Goal: Task Accomplishment & Management: Manage account settings

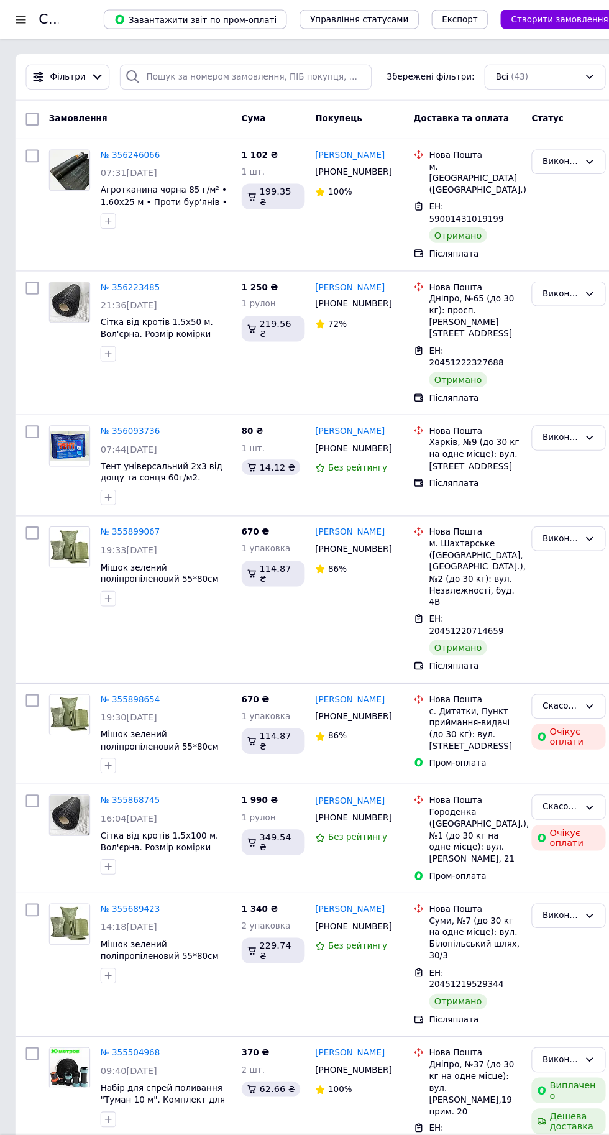
click at [20, 19] on div at bounding box center [20, 18] width 16 height 11
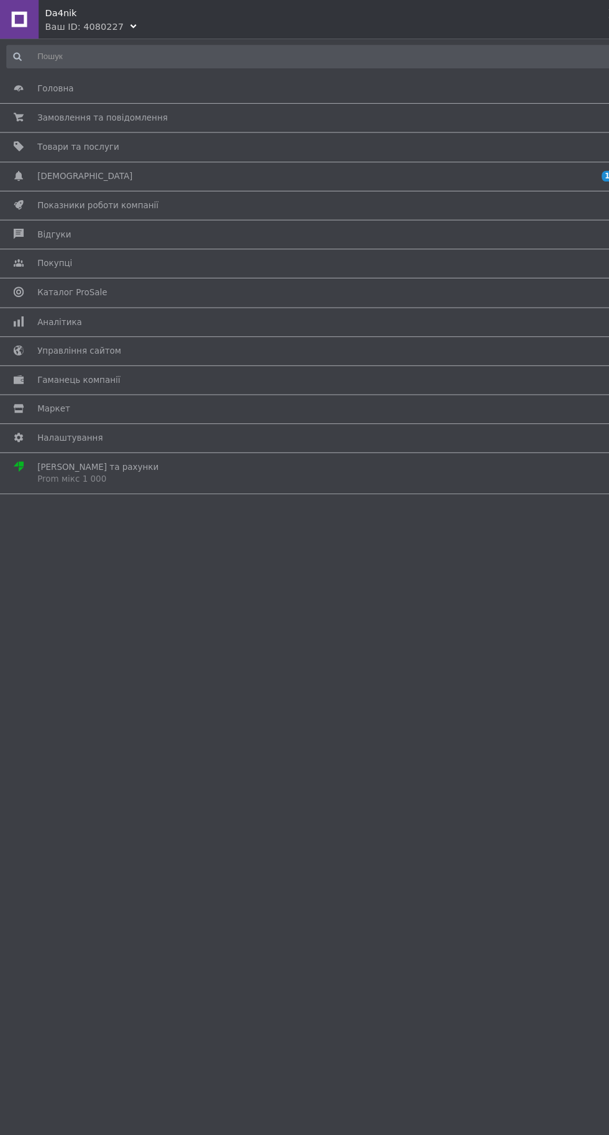
click at [66, 168] on span "[DEMOGRAPHIC_DATA]" at bounding box center [82, 170] width 92 height 11
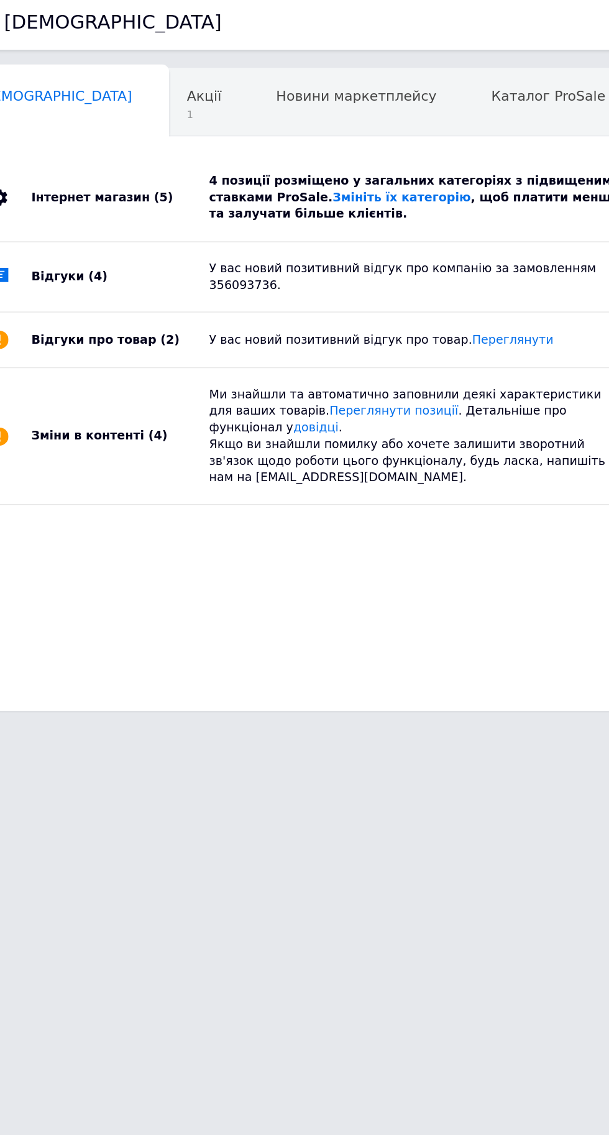
click at [194, 186] on div "У вас новий позитивний відгук про компанію за замовленням 356093736." at bounding box center [318, 192] width 283 height 22
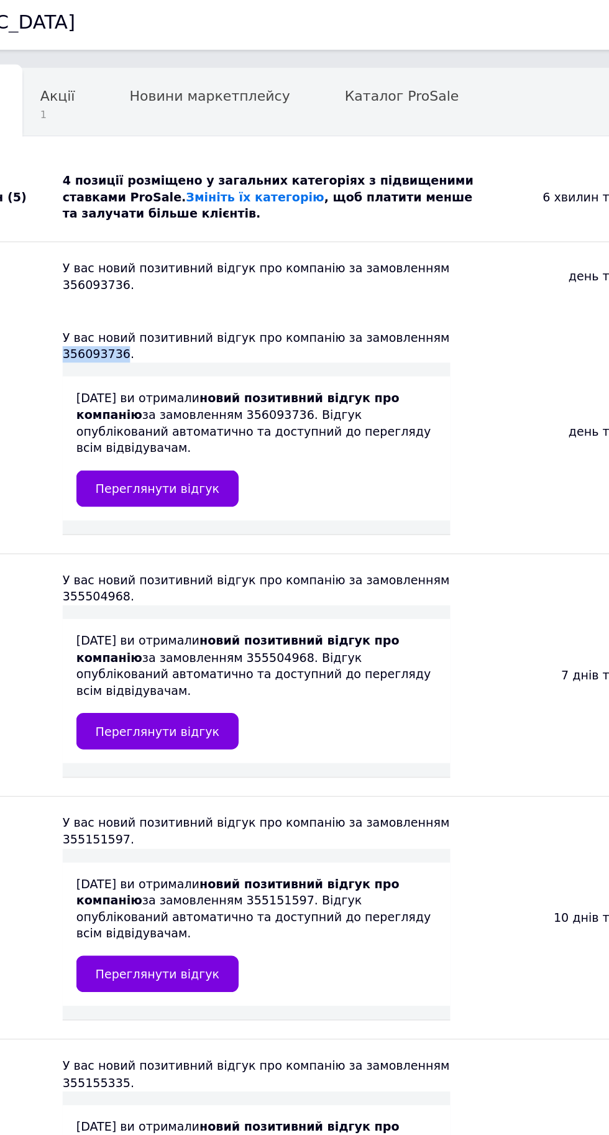
copy div "356093736"
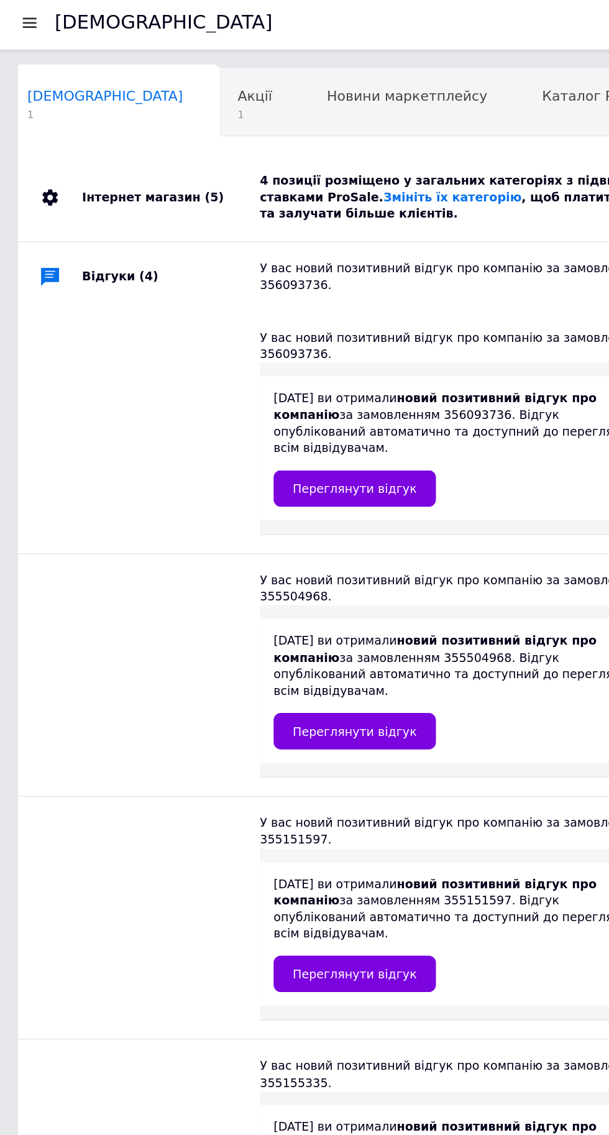
click at [24, 19] on div at bounding box center [20, 18] width 16 height 11
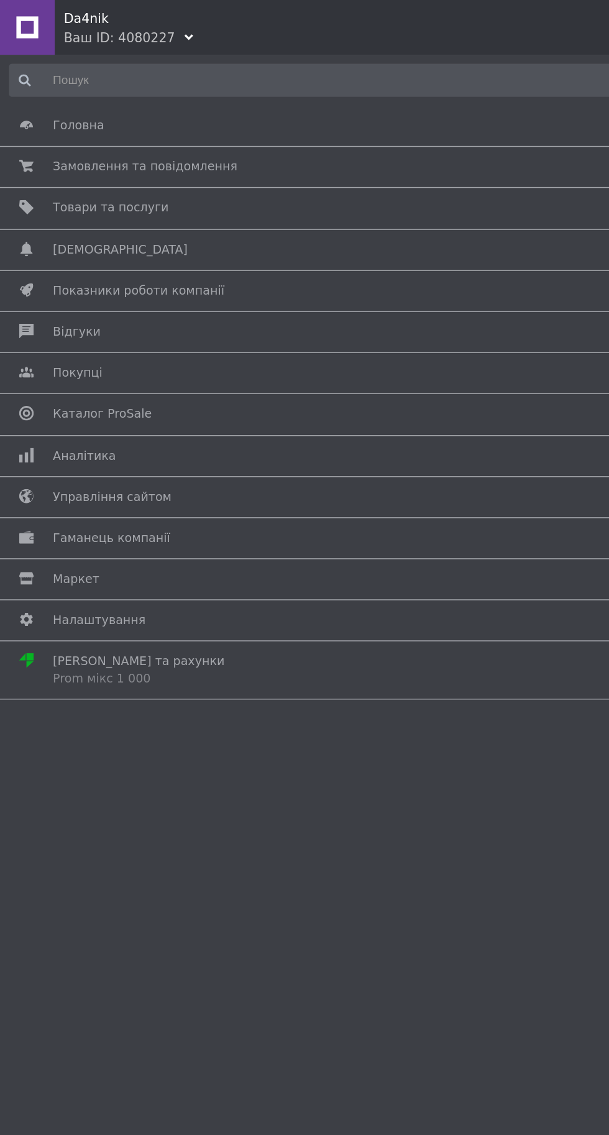
click at [252, 117] on span "Замовлення та повідомлення" at bounding box center [302, 113] width 533 height 11
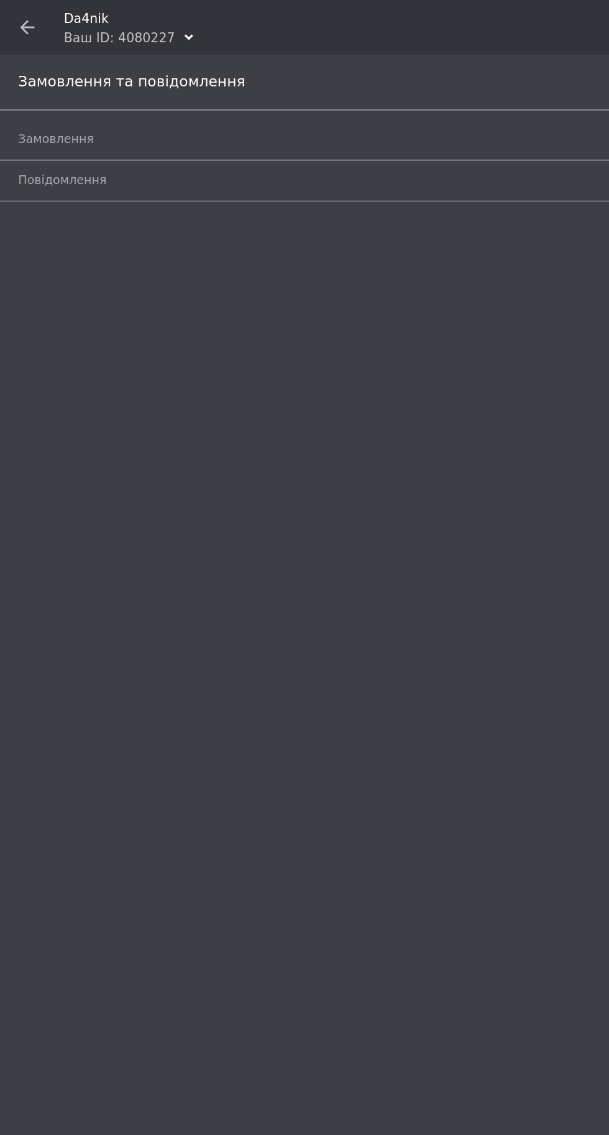
click at [289, 85] on link "Замовлення 0" at bounding box center [307, 95] width 590 height 21
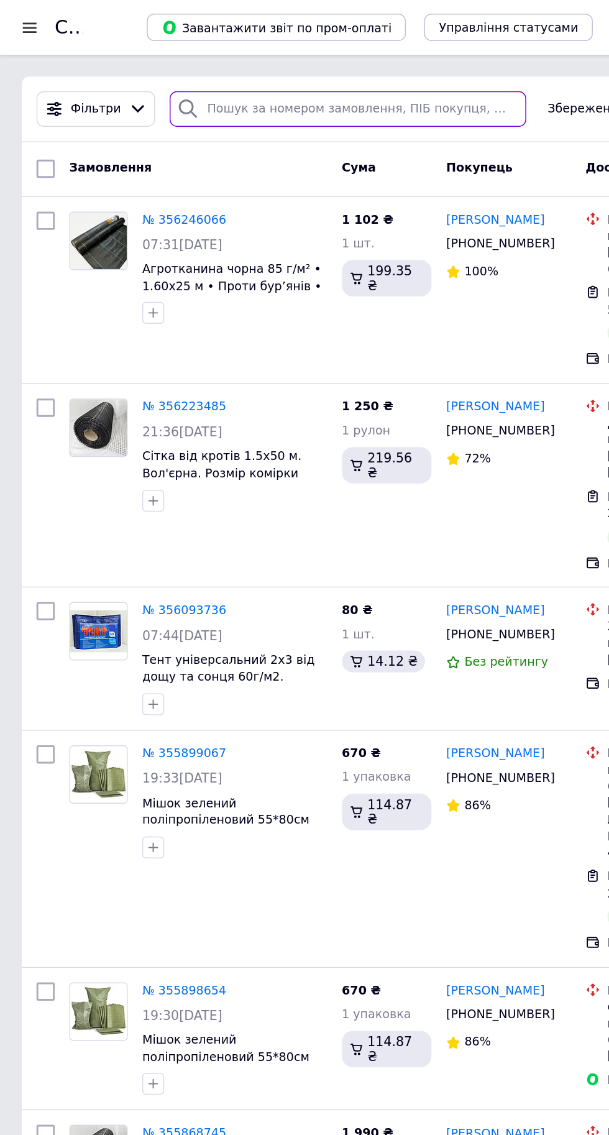
click at [167, 76] on input "search" at bounding box center [237, 74] width 243 height 24
type input "356093736"
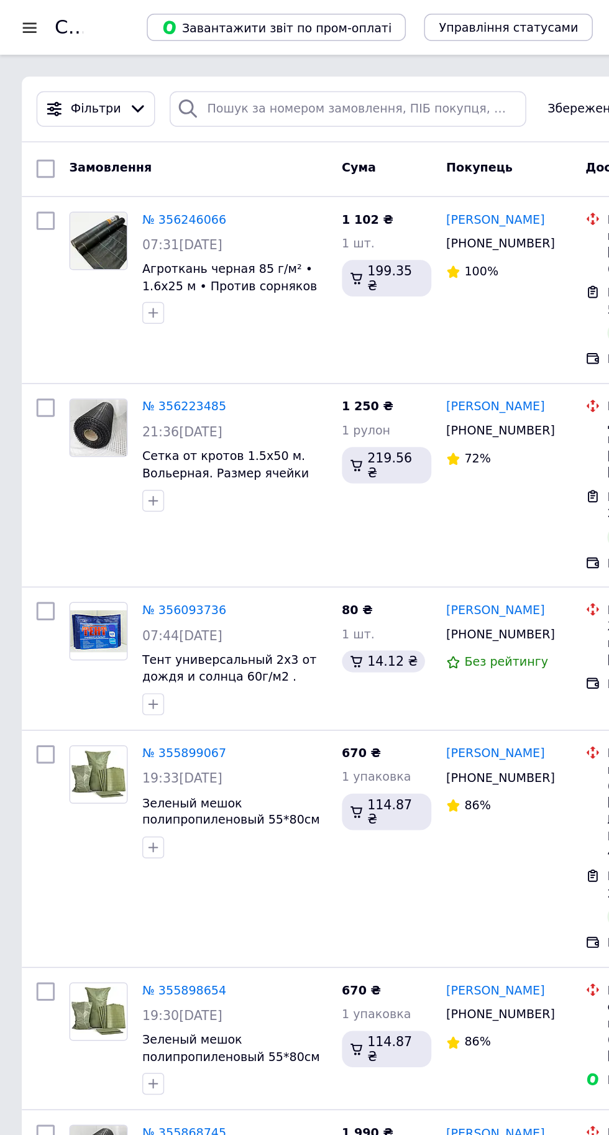
click at [25, 23] on div at bounding box center [20, 18] width 16 height 11
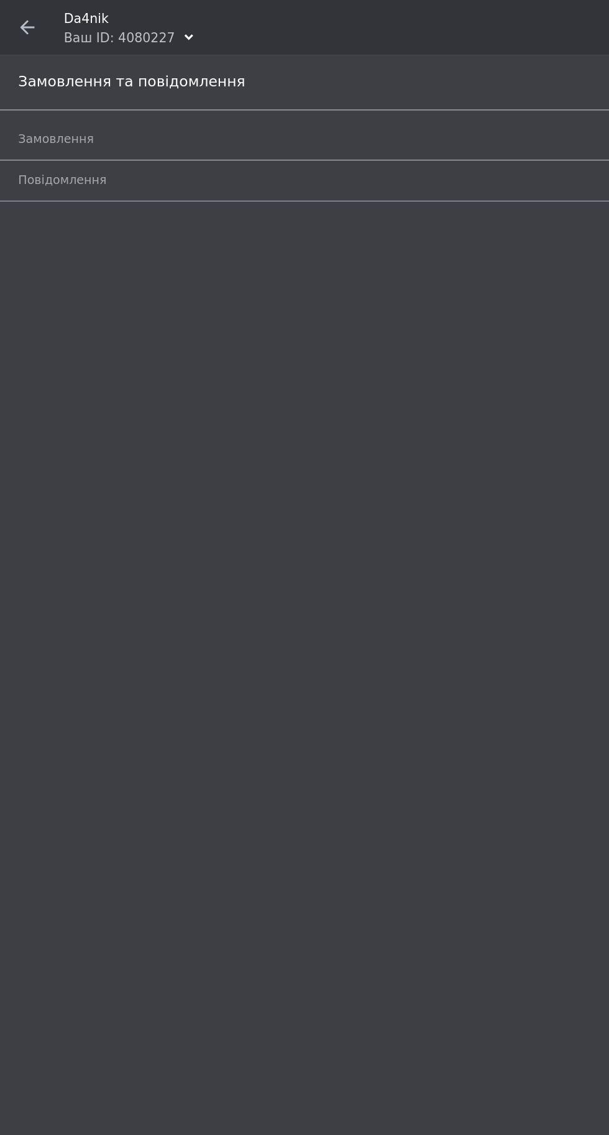
click at [26, 16] on span at bounding box center [18, 18] width 37 height 37
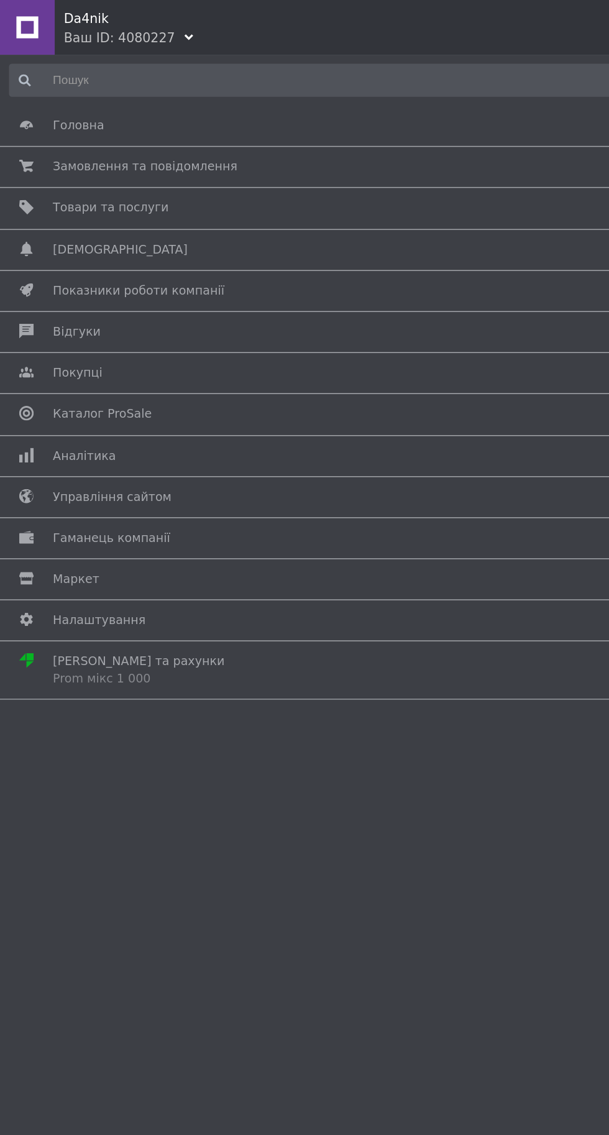
click at [62, 280] on span "Каталог ProSale" at bounding box center [69, 282] width 67 height 11
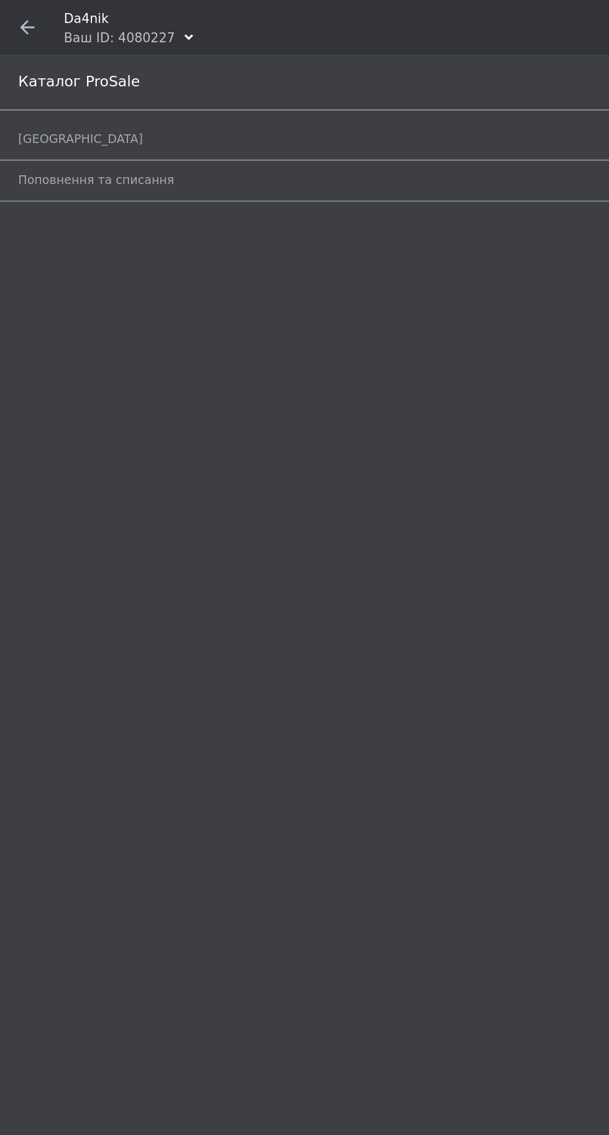
click at [58, 96] on span "[GEOGRAPHIC_DATA]" at bounding box center [290, 94] width 556 height 11
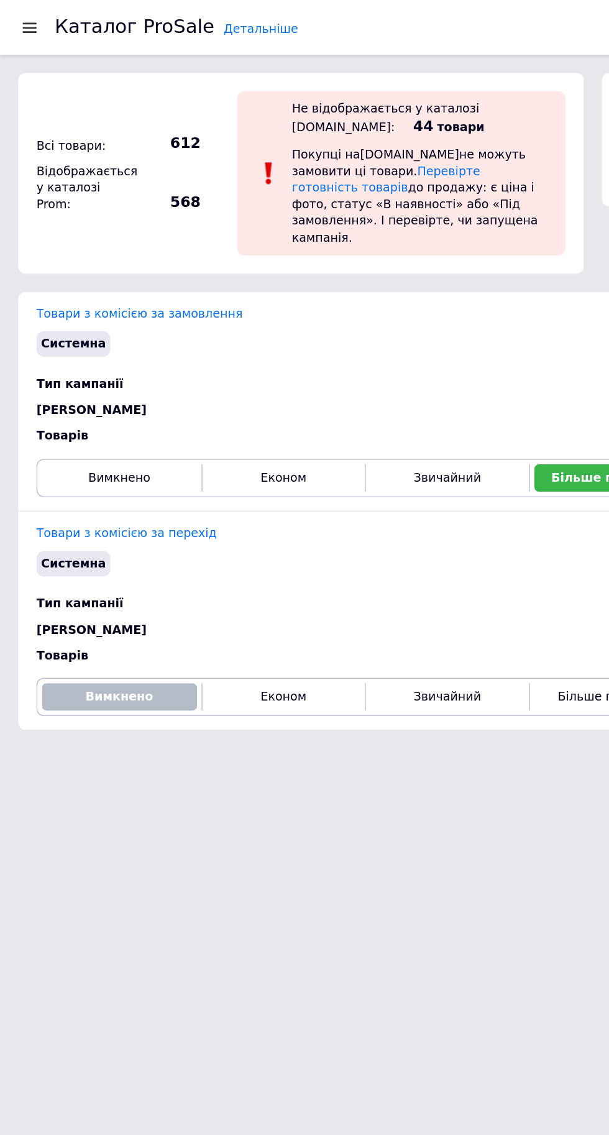
click at [22, 2] on div at bounding box center [24, 18] width 25 height 37
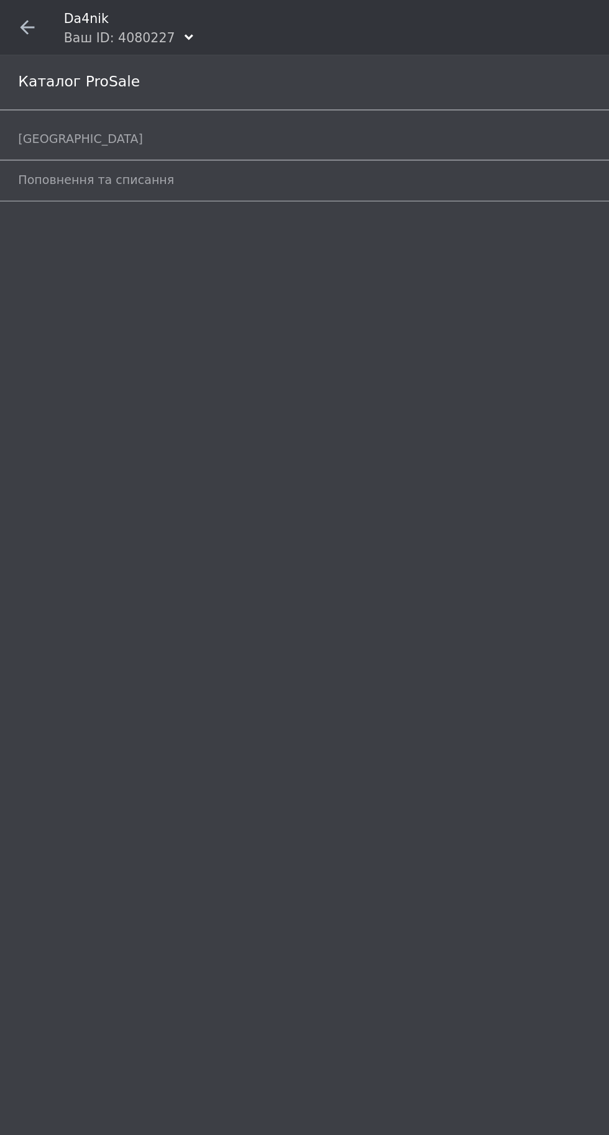
click at [28, 8] on span at bounding box center [18, 18] width 37 height 37
